Goal: Task Accomplishment & Management: Use online tool/utility

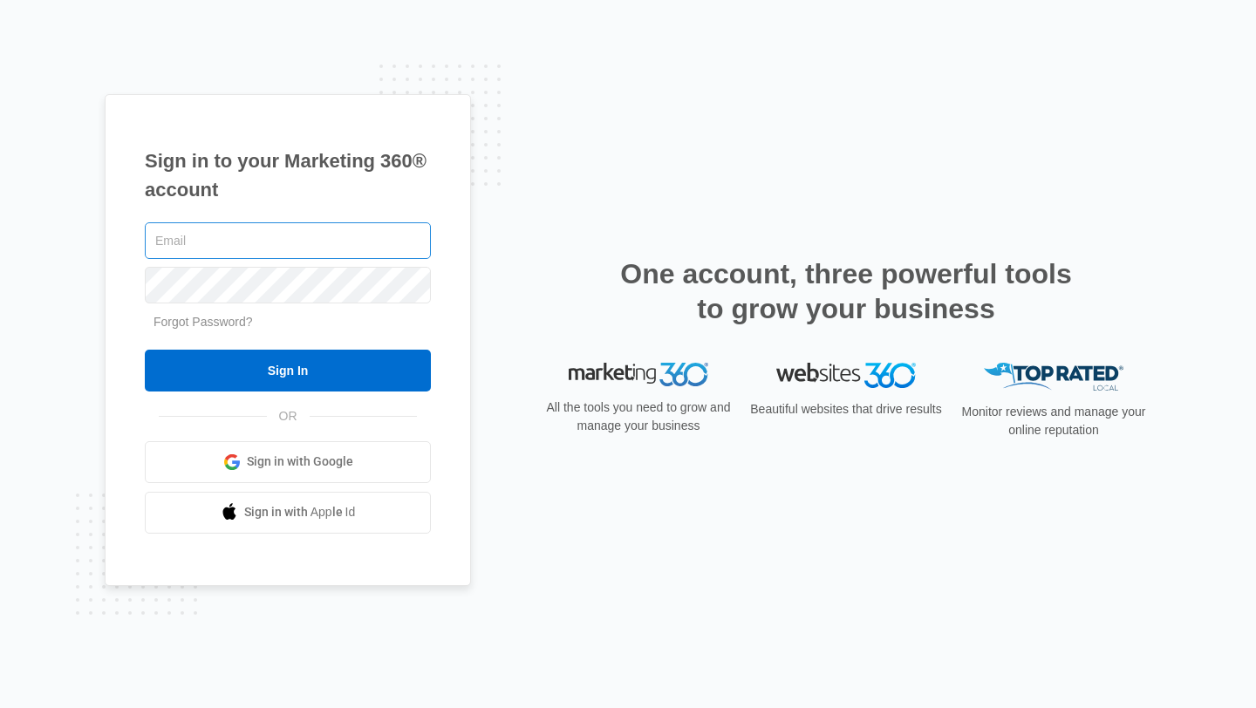
click at [352, 235] on input "text" at bounding box center [288, 240] width 286 height 37
type input "[EMAIL_ADDRESS][DOMAIN_NAME]"
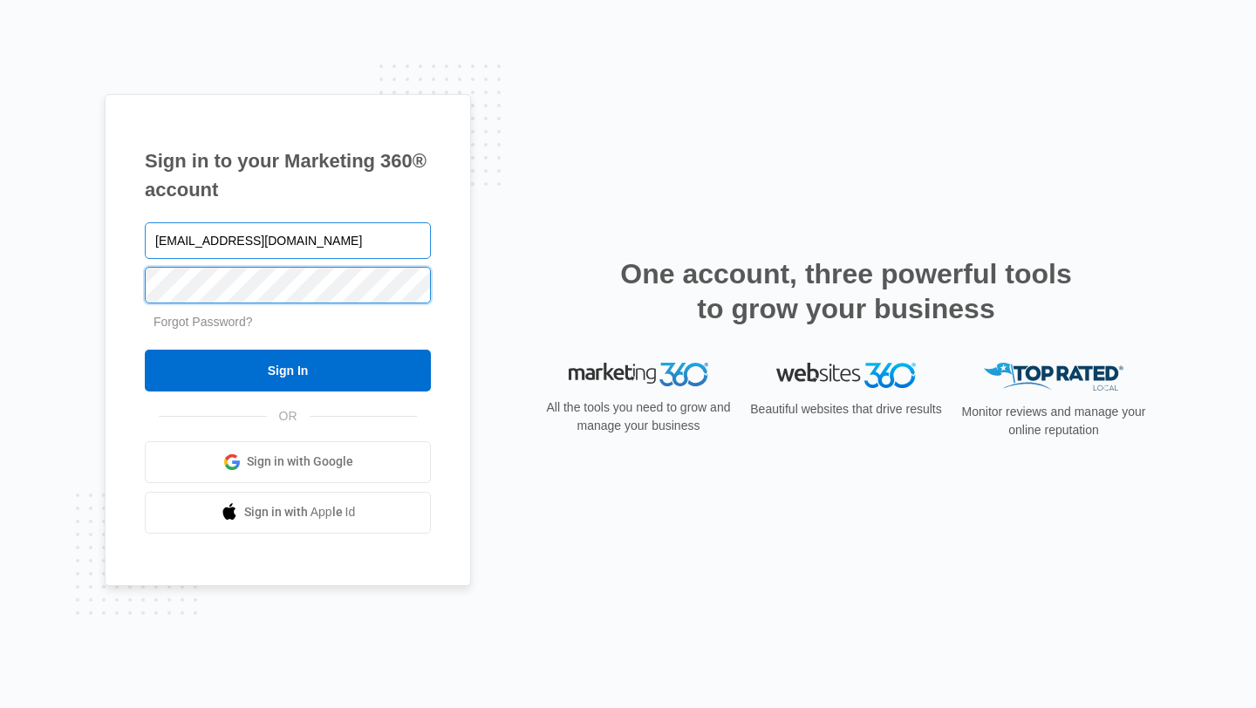
click at [145, 350] on input "Sign In" at bounding box center [288, 371] width 286 height 42
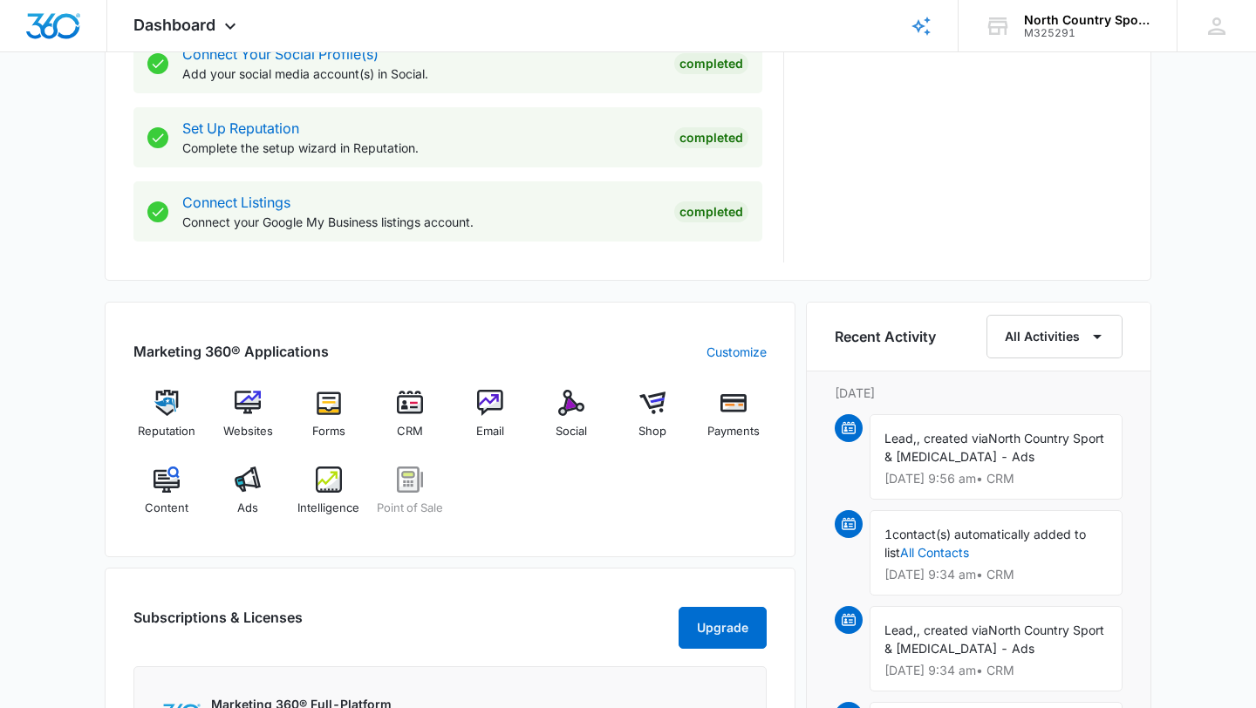
scroll to position [909, 0]
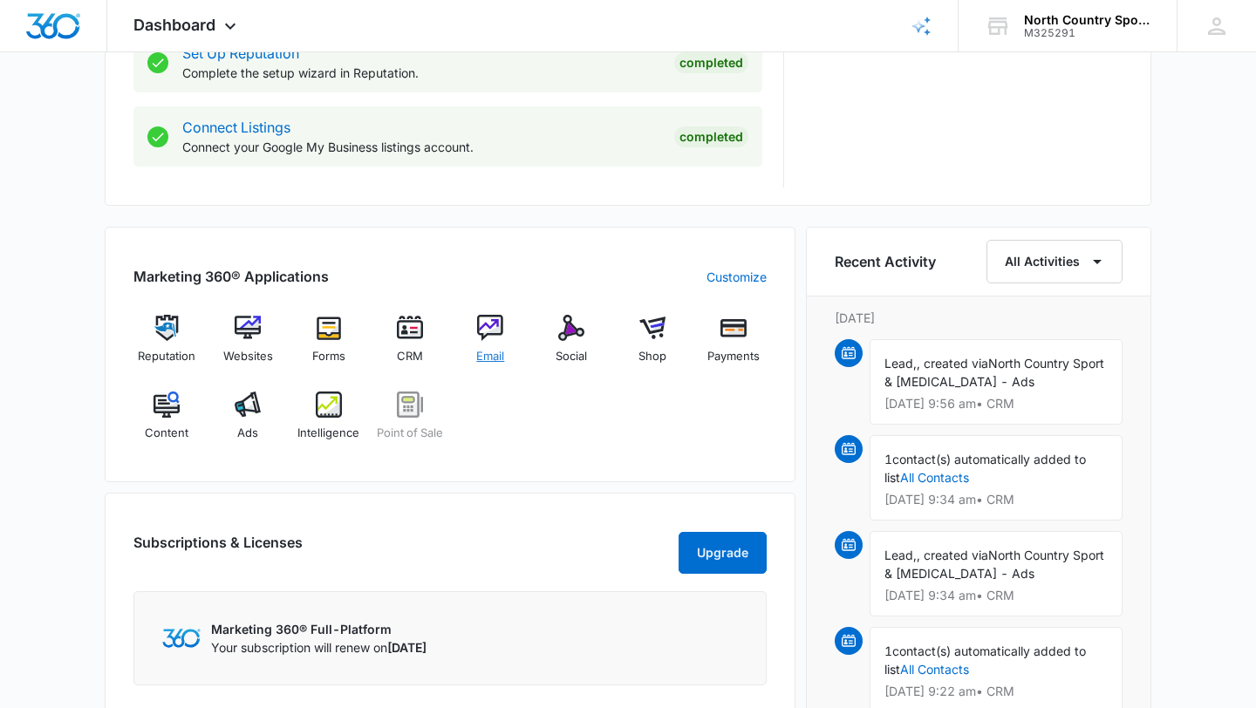
click at [494, 358] on span "Email" at bounding box center [490, 356] width 28 height 17
